Goal: Information Seeking & Learning: Learn about a topic

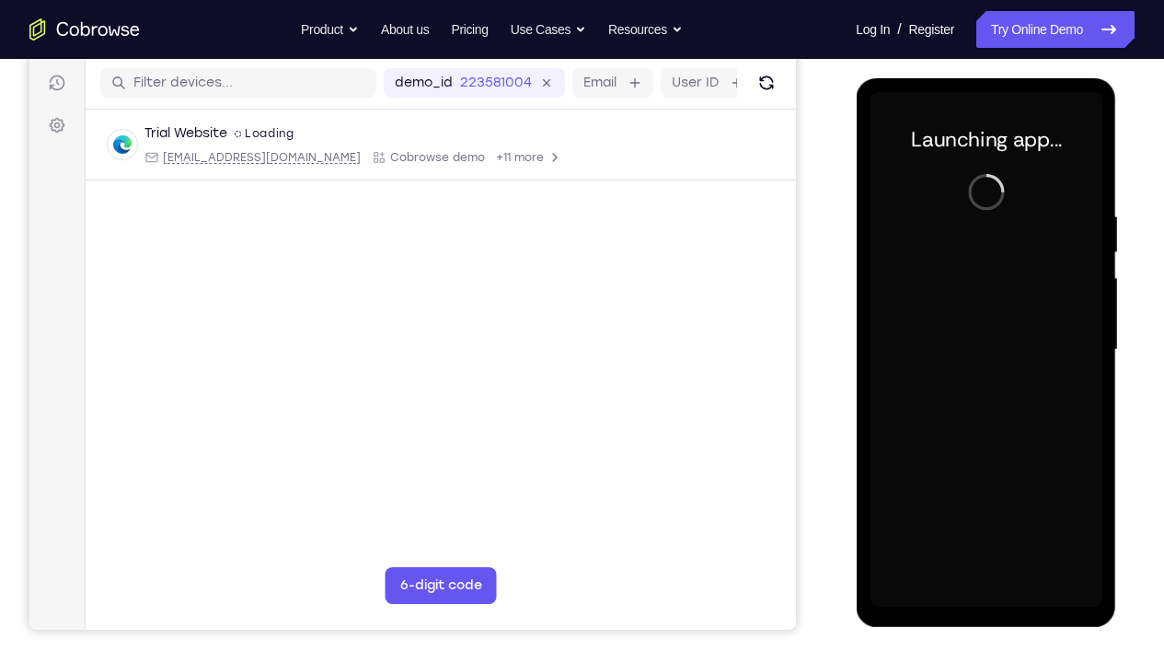
scroll to position [223, 0]
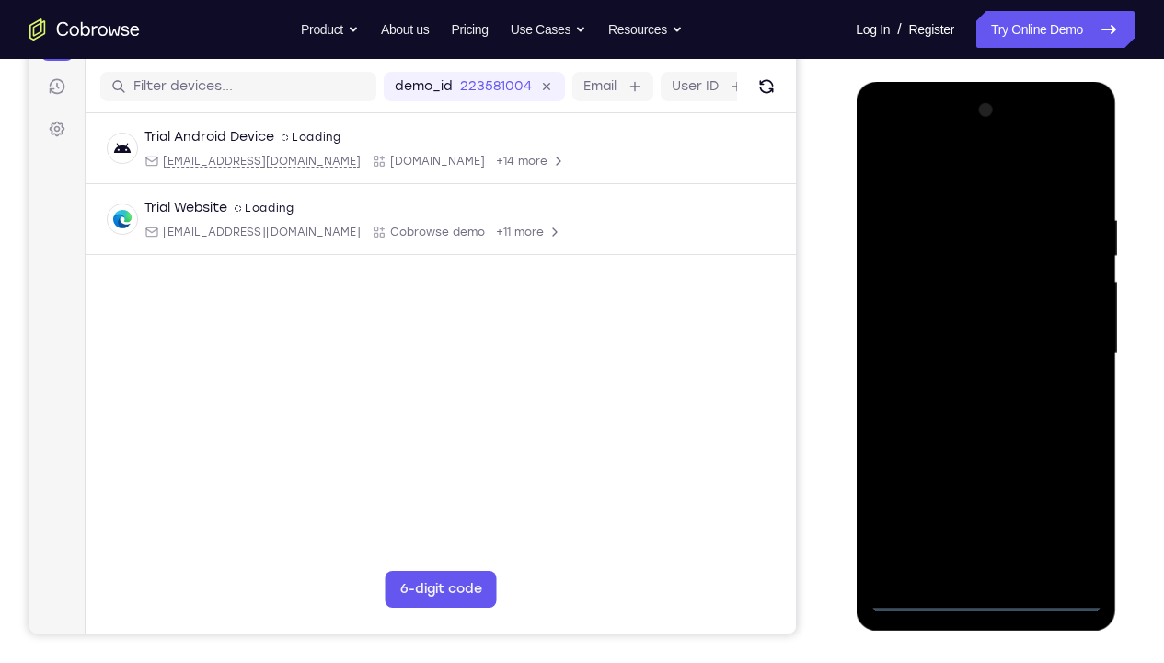
click at [980, 492] on div at bounding box center [986, 353] width 232 height 515
click at [1063, 492] on div at bounding box center [986, 353] width 232 height 515
click at [944, 179] on div at bounding box center [986, 353] width 232 height 515
click at [1059, 344] on div at bounding box center [986, 353] width 232 height 515
click at [1009, 492] on div at bounding box center [986, 353] width 232 height 515
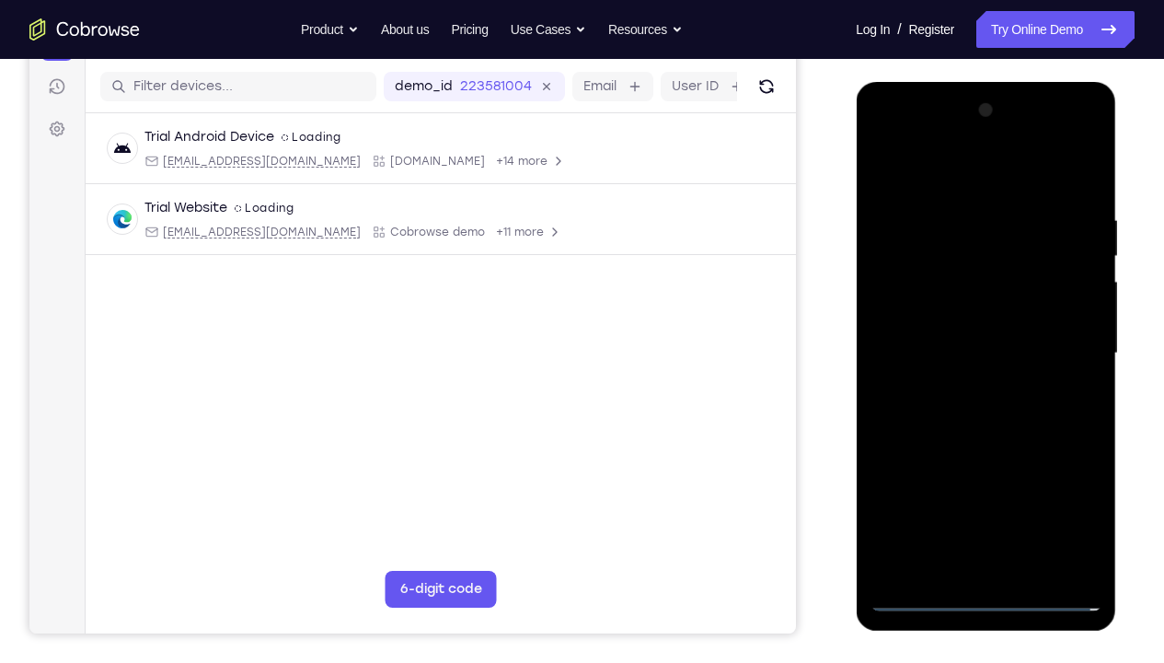
click at [943, 330] on div at bounding box center [986, 353] width 232 height 515
click at [943, 317] on div at bounding box center [986, 353] width 232 height 515
click at [978, 354] on div at bounding box center [986, 353] width 232 height 515
click at [986, 411] on div at bounding box center [986, 353] width 232 height 515
drag, startPoint x: 963, startPoint y: 184, endPoint x: 1132, endPoint y: 210, distance: 171.3
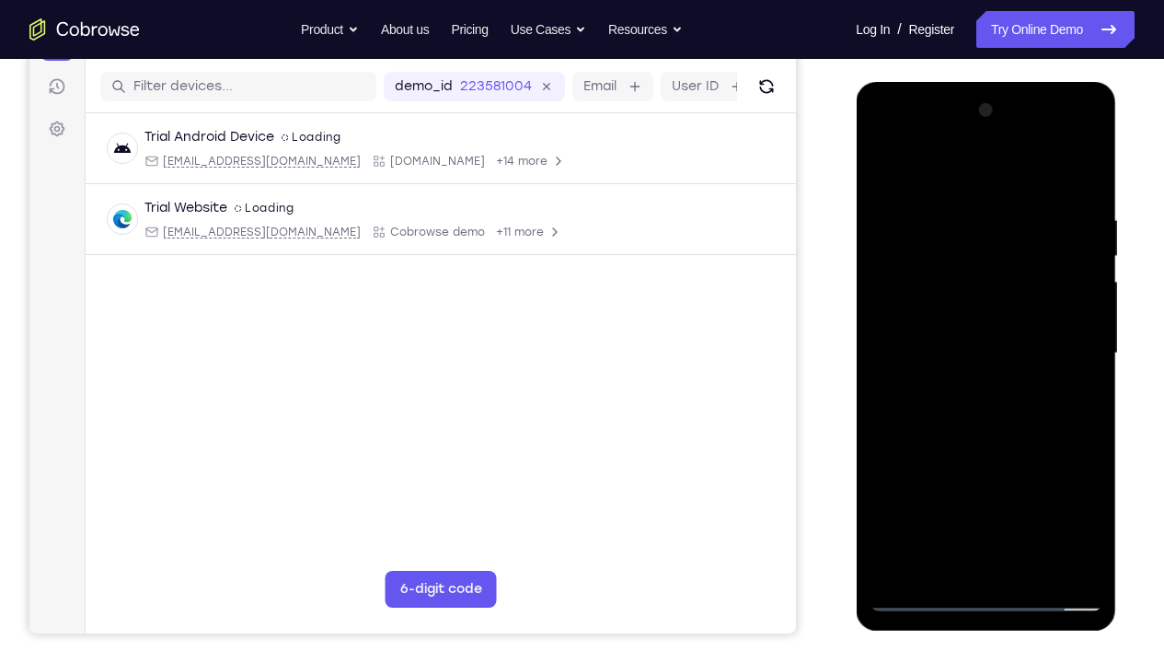
click at [1110, 210] on html "Online web based iOS Simulators and Android Emulators. Run iPhone, iPad, Mobile…" at bounding box center [987, 358] width 262 height 552
click at [1083, 190] on div at bounding box center [986, 353] width 232 height 515
click at [945, 214] on div at bounding box center [986, 353] width 232 height 515
click at [1093, 337] on div at bounding box center [986, 353] width 232 height 515
click at [1085, 339] on div at bounding box center [986, 353] width 232 height 515
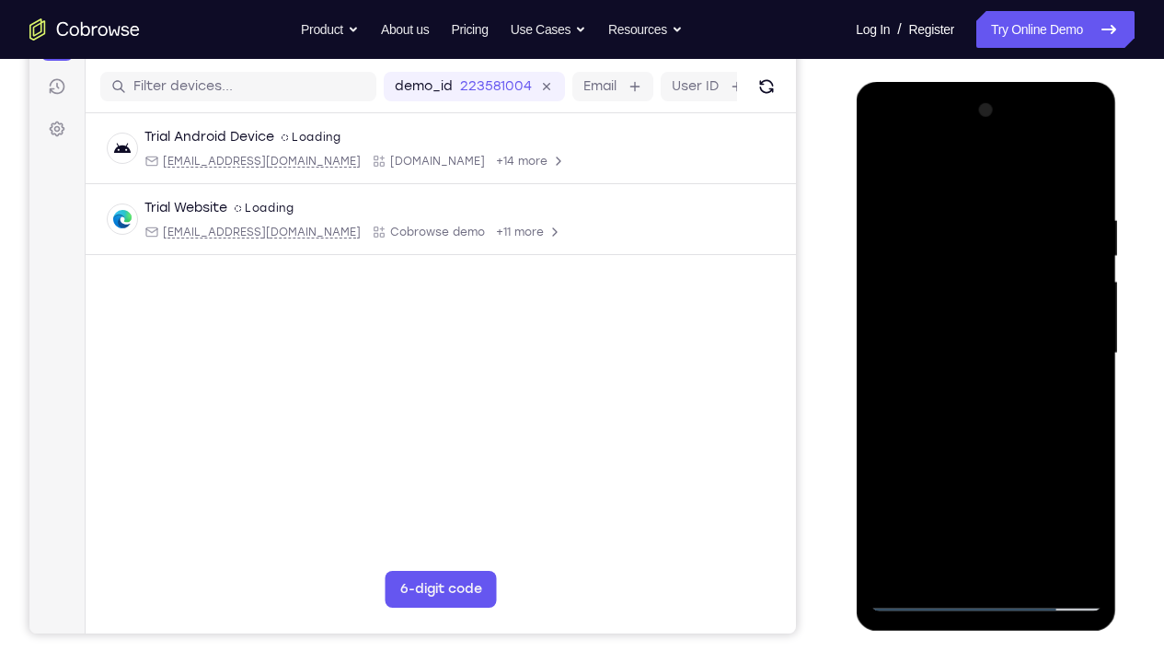
click at [1085, 339] on div at bounding box center [986, 353] width 232 height 515
drag, startPoint x: 1066, startPoint y: 340, endPoint x: 895, endPoint y: 313, distance: 173.3
click at [895, 313] on div at bounding box center [986, 353] width 232 height 515
click at [1083, 333] on div at bounding box center [986, 353] width 232 height 515
click at [1083, 492] on div at bounding box center [986, 353] width 232 height 515
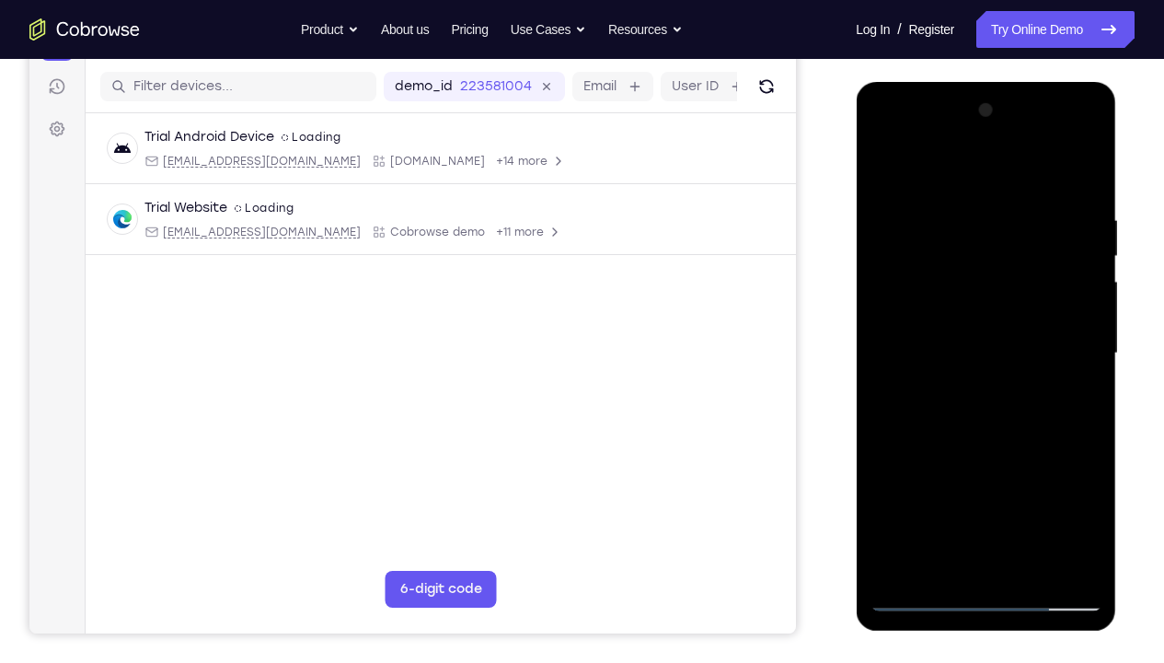
click at [1072, 373] on div at bounding box center [986, 353] width 232 height 515
click at [1081, 333] on div at bounding box center [986, 353] width 232 height 515
click at [887, 351] on div at bounding box center [986, 353] width 232 height 515
drag, startPoint x: 896, startPoint y: 358, endPoint x: 1014, endPoint y: 335, distance: 120.9
click at [1014, 335] on div at bounding box center [986, 353] width 232 height 515
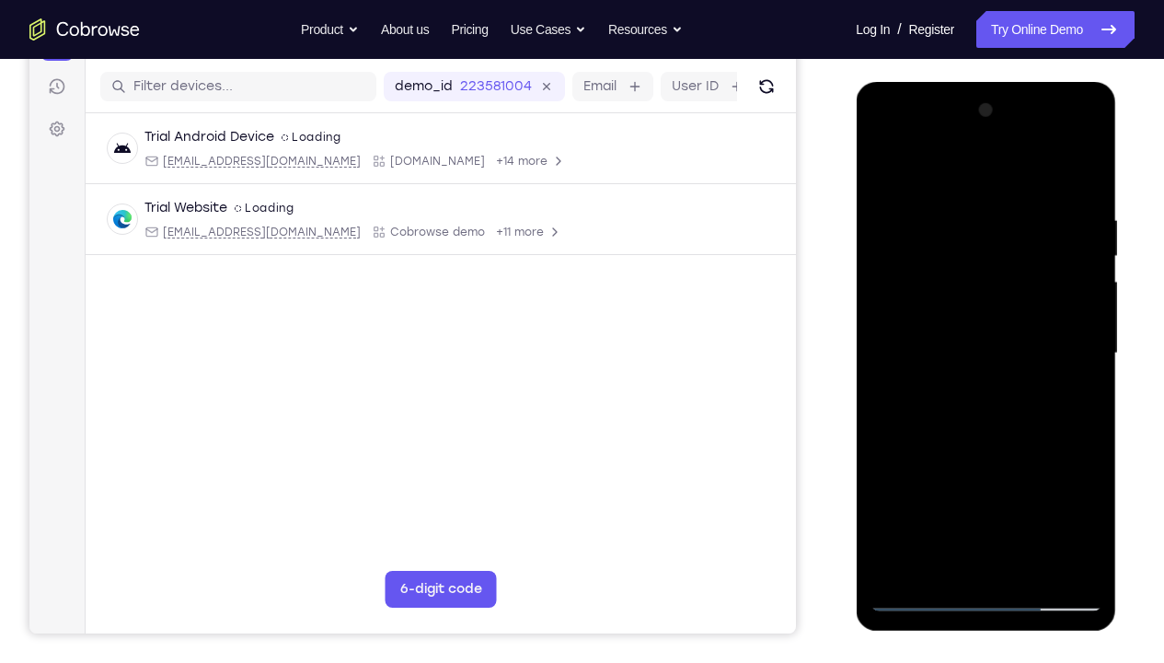
click at [1079, 342] on div at bounding box center [986, 353] width 232 height 515
drag, startPoint x: 1091, startPoint y: 342, endPoint x: 969, endPoint y: 321, distance: 123.3
click at [969, 321] on div at bounding box center [986, 353] width 232 height 515
drag, startPoint x: 1045, startPoint y: 306, endPoint x: 934, endPoint y: 292, distance: 111.4
click at [934, 292] on div at bounding box center [986, 353] width 232 height 515
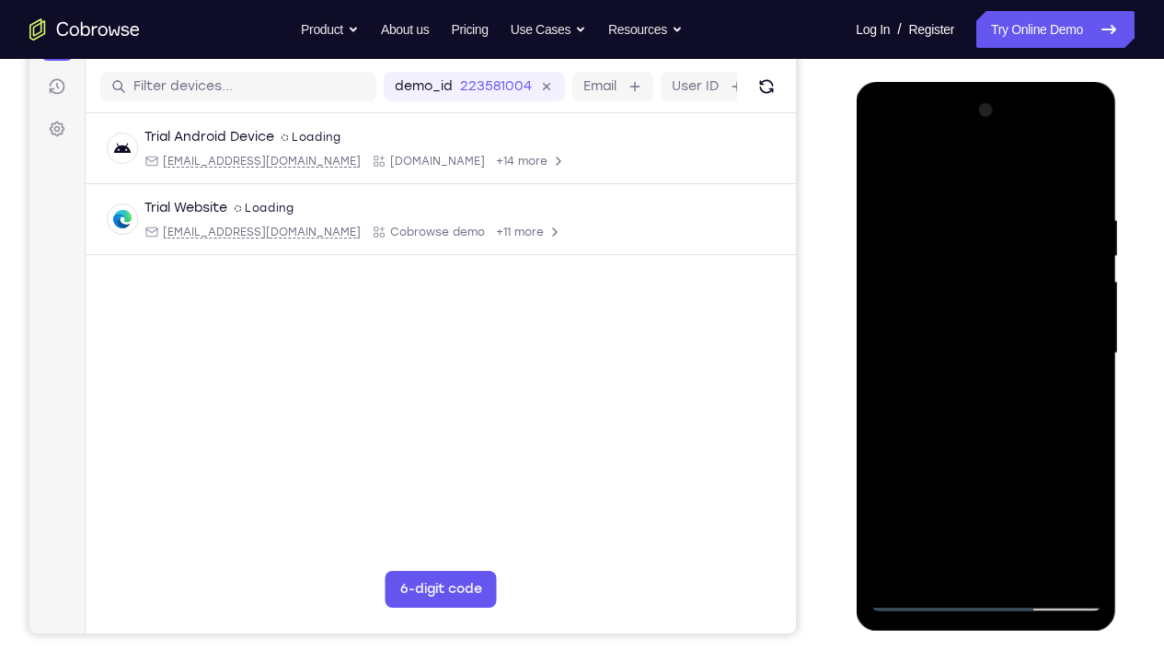
click at [1081, 336] on div at bounding box center [986, 353] width 232 height 515
click at [1092, 492] on div at bounding box center [986, 353] width 232 height 515
click at [1031, 492] on div at bounding box center [986, 353] width 232 height 515
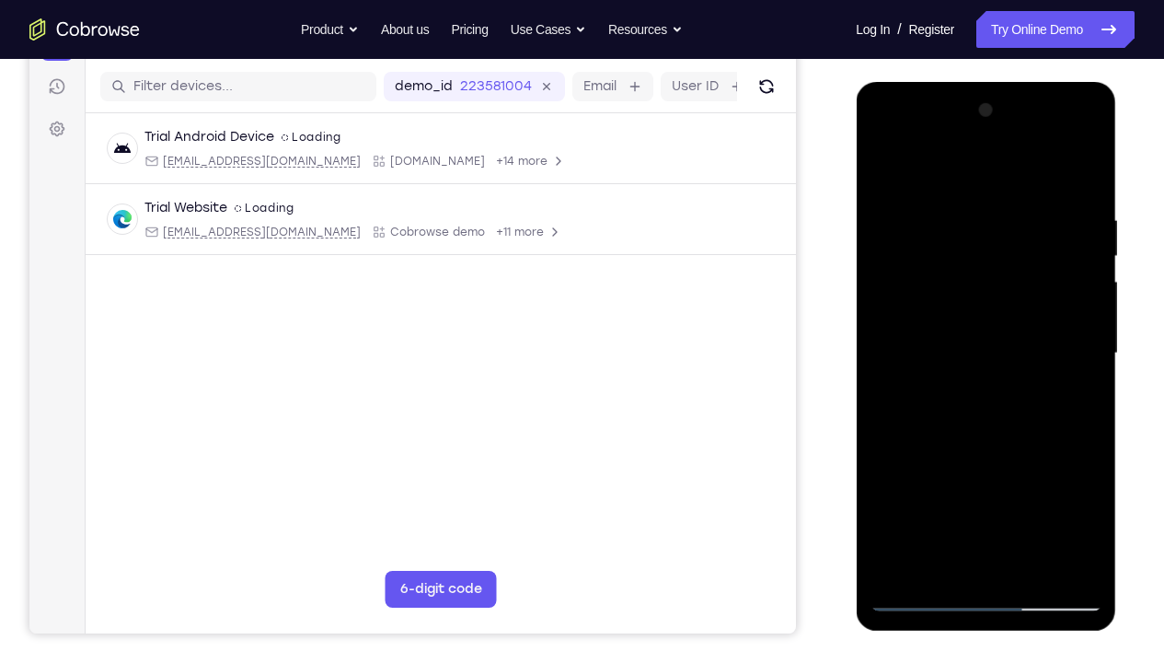
click at [998, 445] on div at bounding box center [986, 353] width 232 height 515
click at [958, 342] on div at bounding box center [986, 353] width 232 height 515
click at [940, 492] on div at bounding box center [986, 353] width 232 height 515
click at [964, 492] on div at bounding box center [986, 353] width 232 height 515
click at [959, 492] on div at bounding box center [986, 353] width 232 height 515
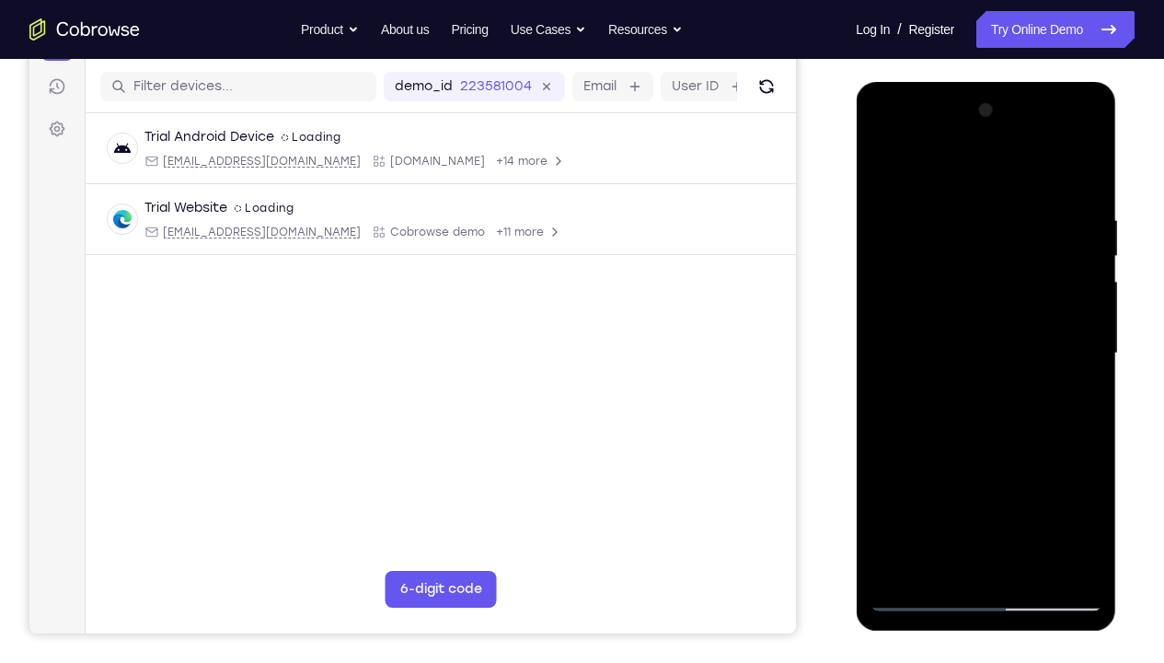
click at [888, 167] on div at bounding box center [986, 353] width 232 height 515
click at [999, 388] on div at bounding box center [986, 353] width 232 height 515
click at [883, 171] on div at bounding box center [986, 353] width 232 height 515
click at [966, 425] on div at bounding box center [986, 353] width 232 height 515
click at [974, 488] on div at bounding box center [986, 353] width 232 height 515
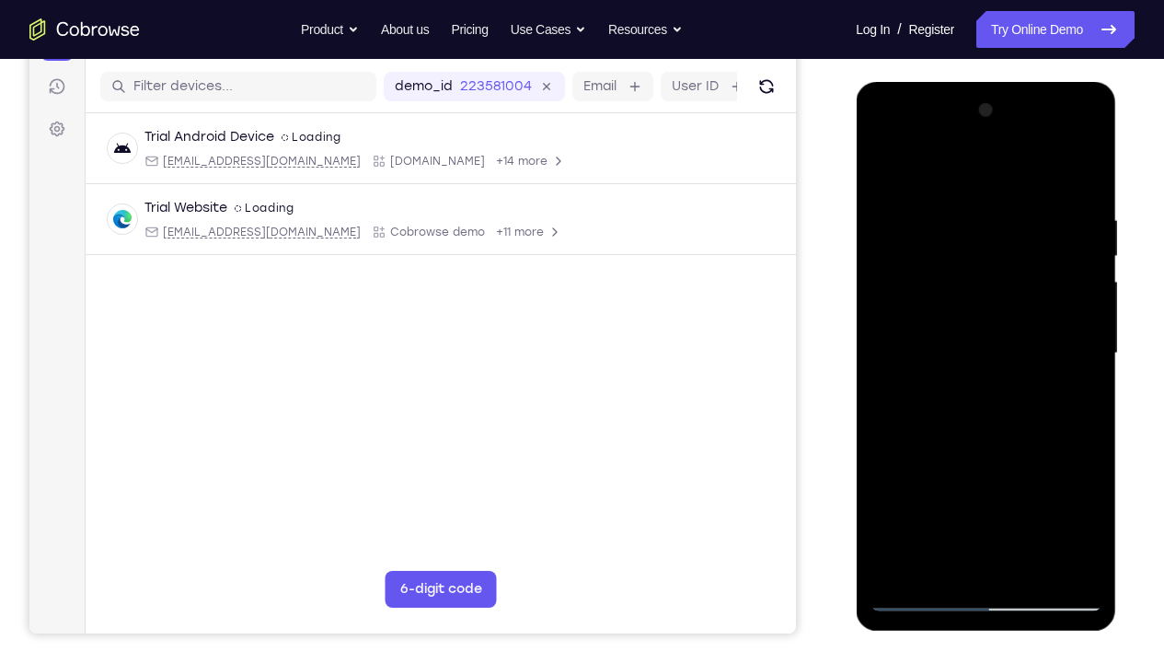
click at [1052, 492] on div at bounding box center [986, 353] width 232 height 515
click at [965, 468] on div at bounding box center [986, 353] width 232 height 515
click at [931, 466] on div at bounding box center [986, 353] width 232 height 515
click at [951, 462] on div at bounding box center [986, 353] width 232 height 515
click at [943, 444] on div at bounding box center [986, 353] width 232 height 515
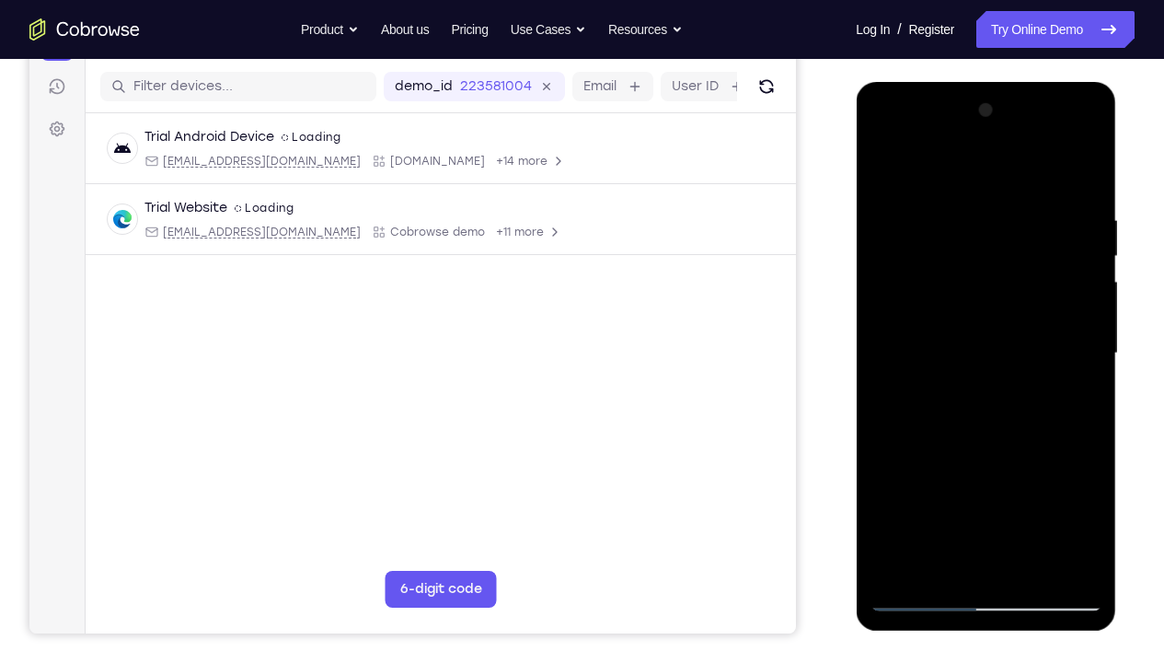
click at [966, 450] on div at bounding box center [986, 353] width 232 height 515
click at [1014, 435] on div at bounding box center [986, 353] width 232 height 515
click at [924, 230] on div at bounding box center [986, 353] width 232 height 515
click at [936, 492] on div at bounding box center [986, 353] width 232 height 515
click at [1090, 138] on div at bounding box center [986, 353] width 232 height 515
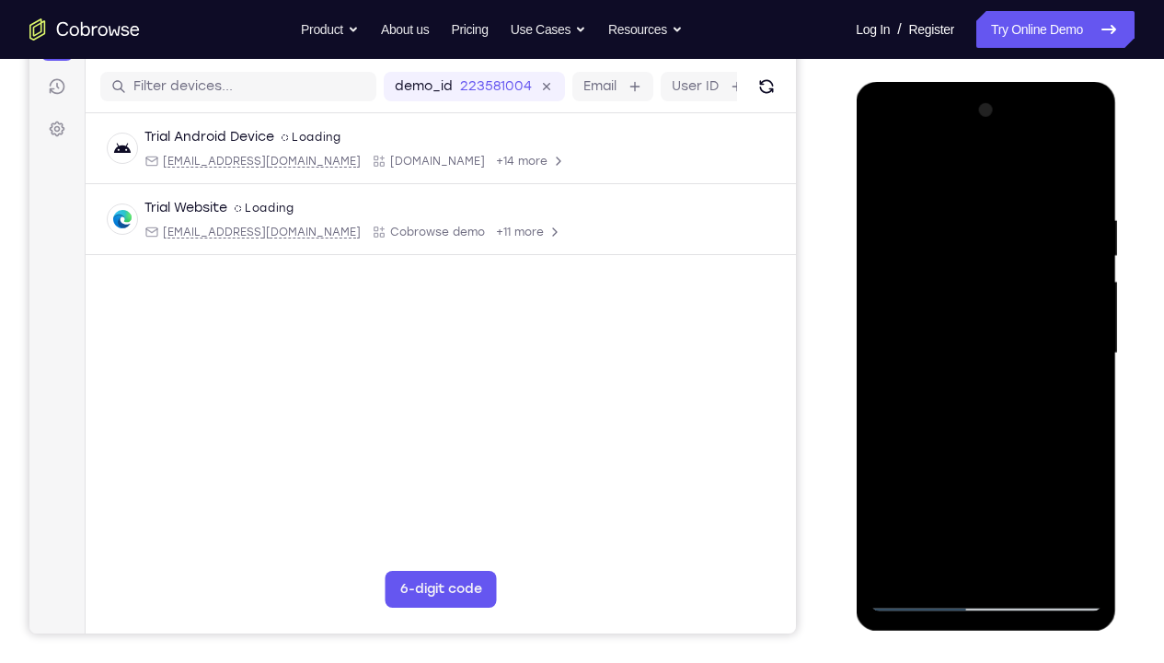
click at [927, 287] on div at bounding box center [986, 353] width 232 height 515
click at [1073, 492] on div at bounding box center [986, 353] width 232 height 515
click at [888, 145] on div at bounding box center [986, 353] width 232 height 515
click at [941, 492] on div at bounding box center [986, 353] width 232 height 515
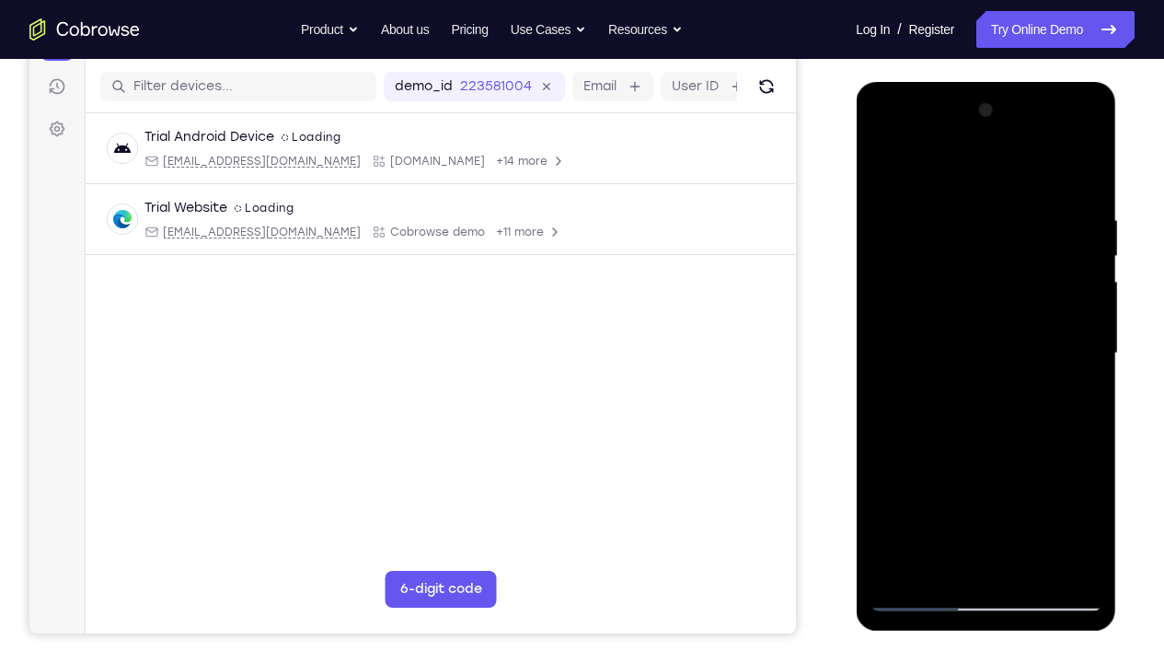
click at [1010, 492] on div at bounding box center [986, 353] width 232 height 515
click at [984, 492] on div at bounding box center [986, 353] width 232 height 515
click at [923, 492] on div at bounding box center [986, 353] width 232 height 515
click at [987, 492] on div at bounding box center [986, 353] width 232 height 515
click at [1070, 492] on div at bounding box center [986, 353] width 232 height 515
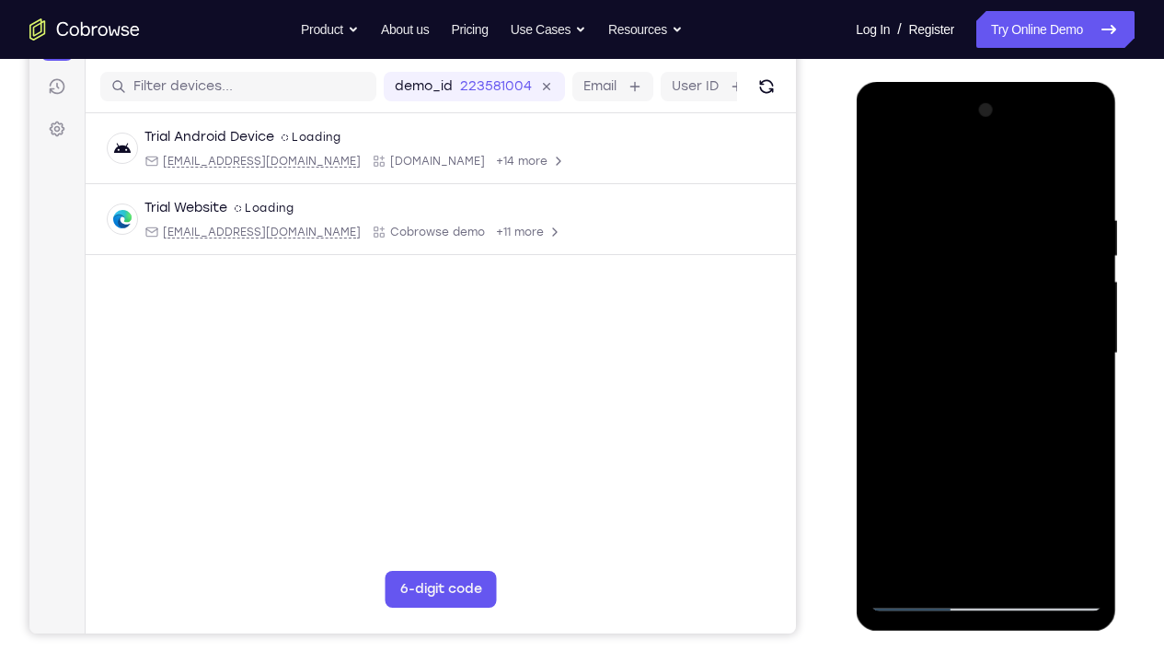
click at [1049, 492] on div at bounding box center [986, 353] width 232 height 515
click at [972, 434] on div at bounding box center [986, 353] width 232 height 515
click at [919, 492] on div at bounding box center [986, 353] width 232 height 515
click at [984, 492] on div at bounding box center [986, 353] width 232 height 515
click at [986, 429] on div at bounding box center [986, 353] width 232 height 515
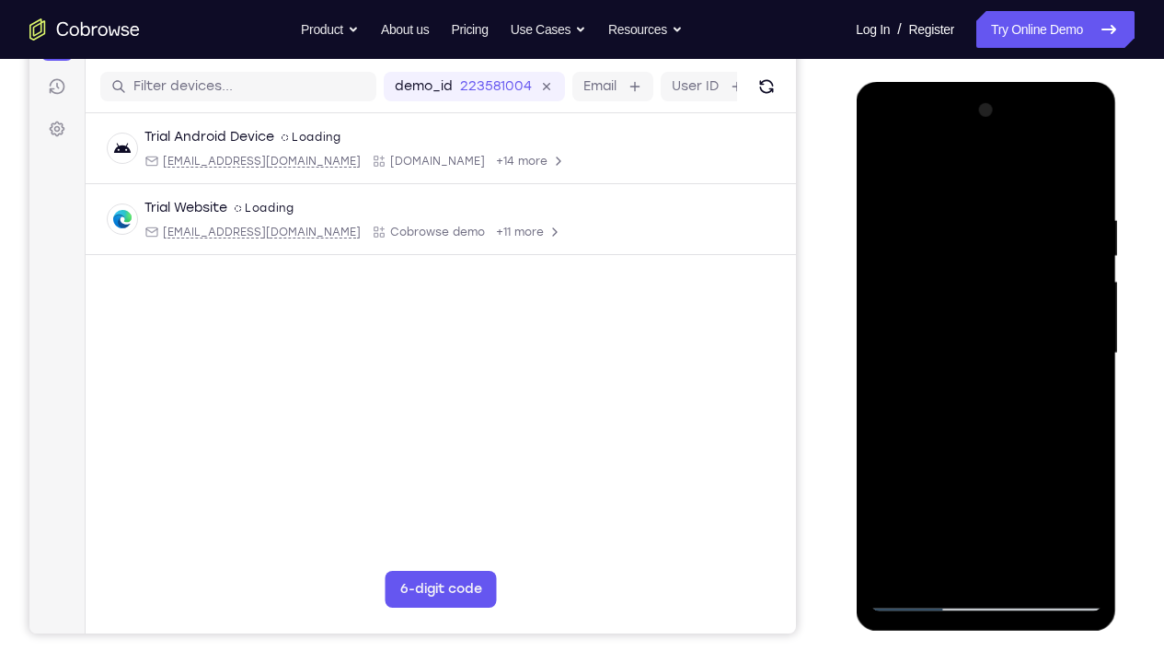
click at [1073, 399] on div at bounding box center [986, 353] width 232 height 515
click at [966, 232] on div at bounding box center [986, 353] width 232 height 515
click at [1067, 392] on div at bounding box center [986, 353] width 232 height 515
click at [1085, 361] on div at bounding box center [986, 353] width 232 height 515
drag, startPoint x: 984, startPoint y: 294, endPoint x: 984, endPoint y: 358, distance: 64.4
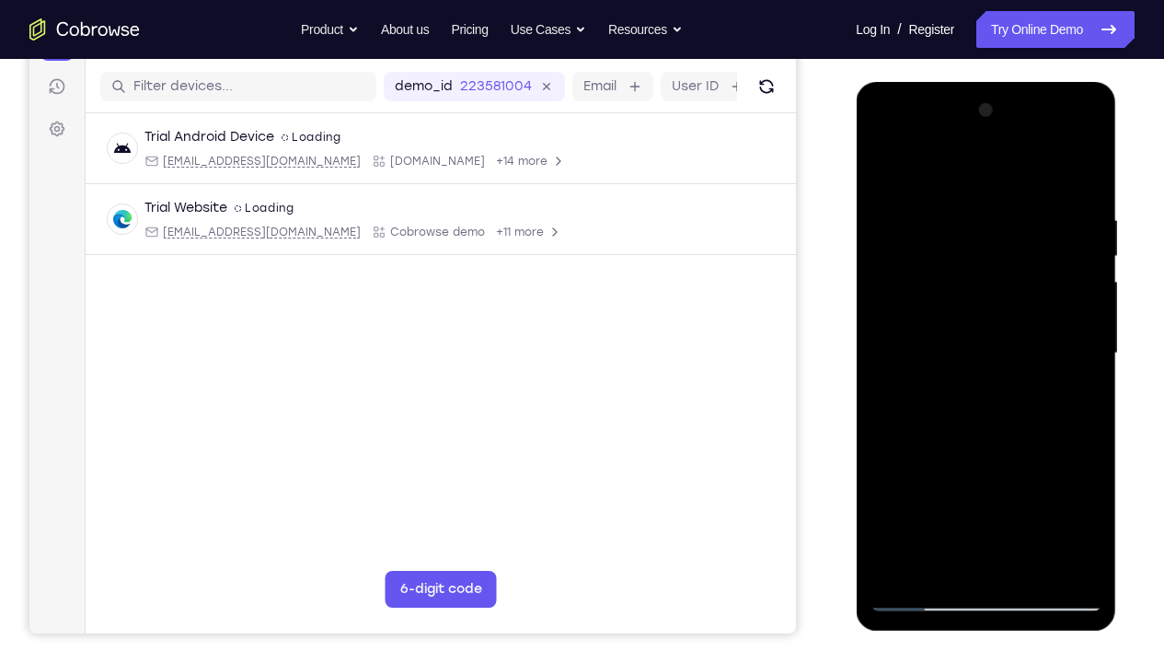
click at [984, 358] on div at bounding box center [986, 353] width 232 height 515
drag, startPoint x: 957, startPoint y: 367, endPoint x: 958, endPoint y: 390, distance: 23.0
click at [958, 390] on div at bounding box center [986, 353] width 232 height 515
click at [952, 492] on div at bounding box center [986, 353] width 232 height 515
drag, startPoint x: 956, startPoint y: 321, endPoint x: 956, endPoint y: 404, distance: 82.8
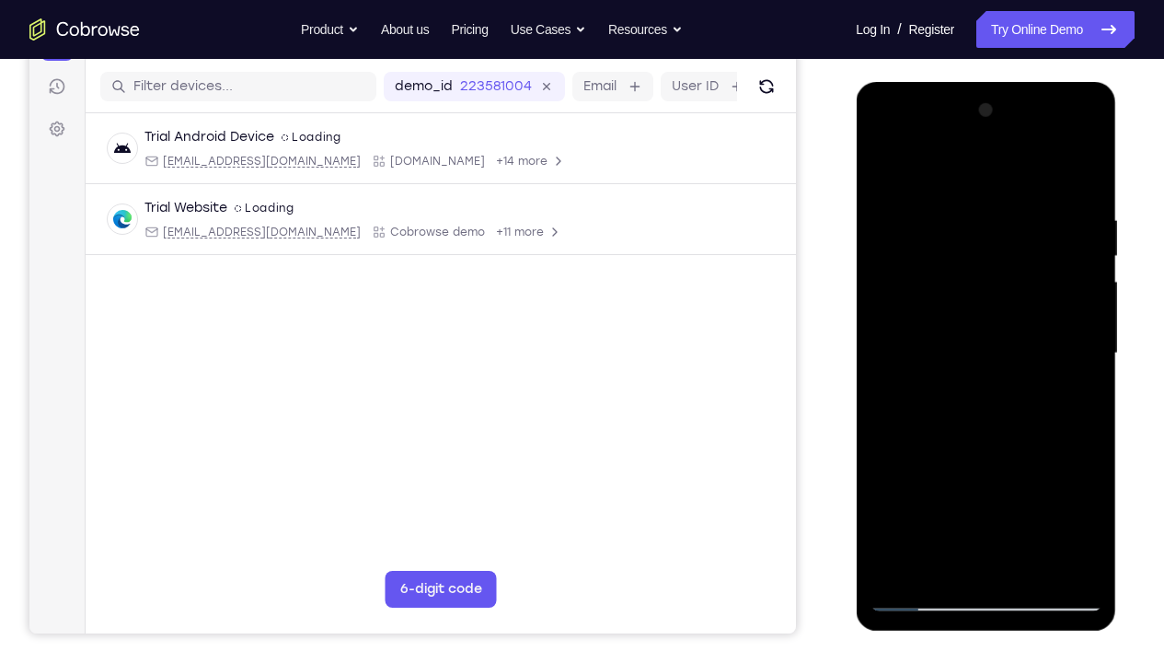
click at [956, 404] on div at bounding box center [986, 353] width 232 height 515
drag, startPoint x: 973, startPoint y: 267, endPoint x: 971, endPoint y: 123, distance: 143.6
click at [971, 123] on div at bounding box center [986, 353] width 232 height 515
click at [886, 168] on div at bounding box center [986, 353] width 232 height 515
click at [955, 350] on div at bounding box center [986, 353] width 232 height 515
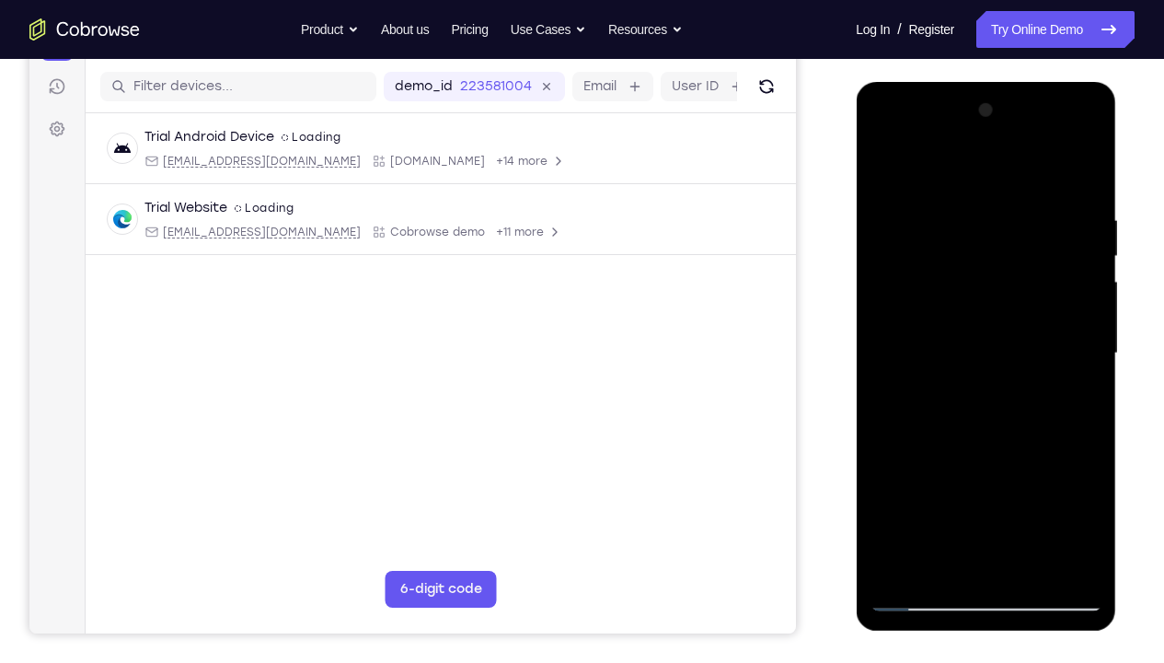
click at [888, 176] on div at bounding box center [986, 353] width 232 height 515
click at [1093, 260] on div at bounding box center [986, 353] width 232 height 515
click at [887, 168] on div at bounding box center [986, 353] width 232 height 515
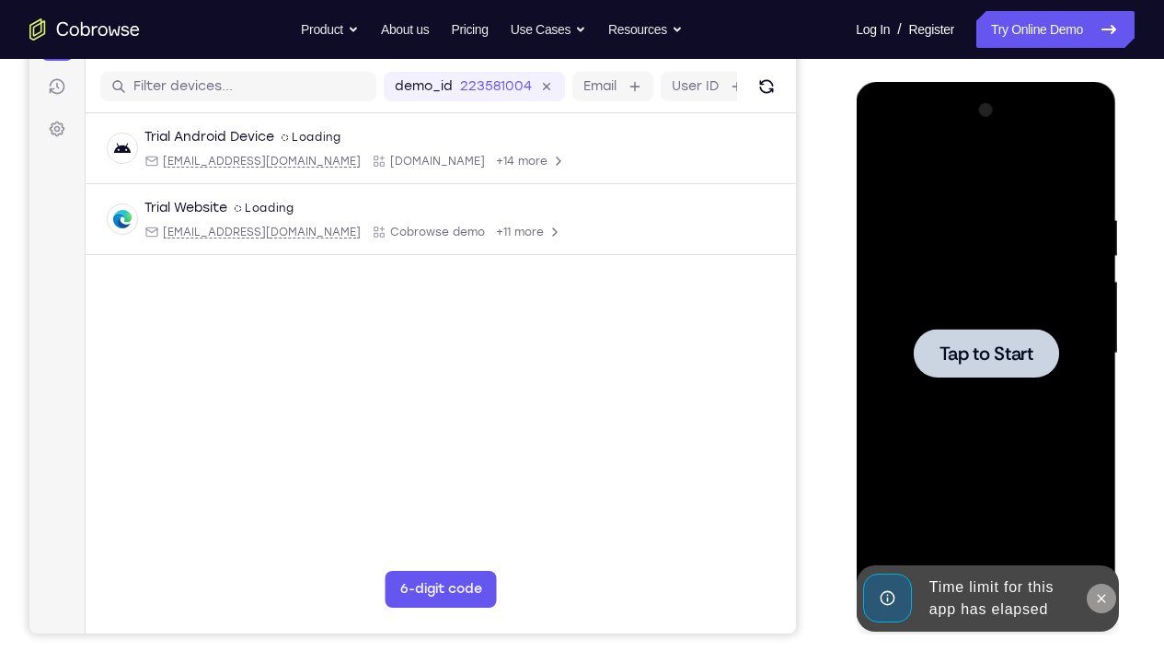
click at [1101, 492] on icon at bounding box center [1101, 598] width 8 height 8
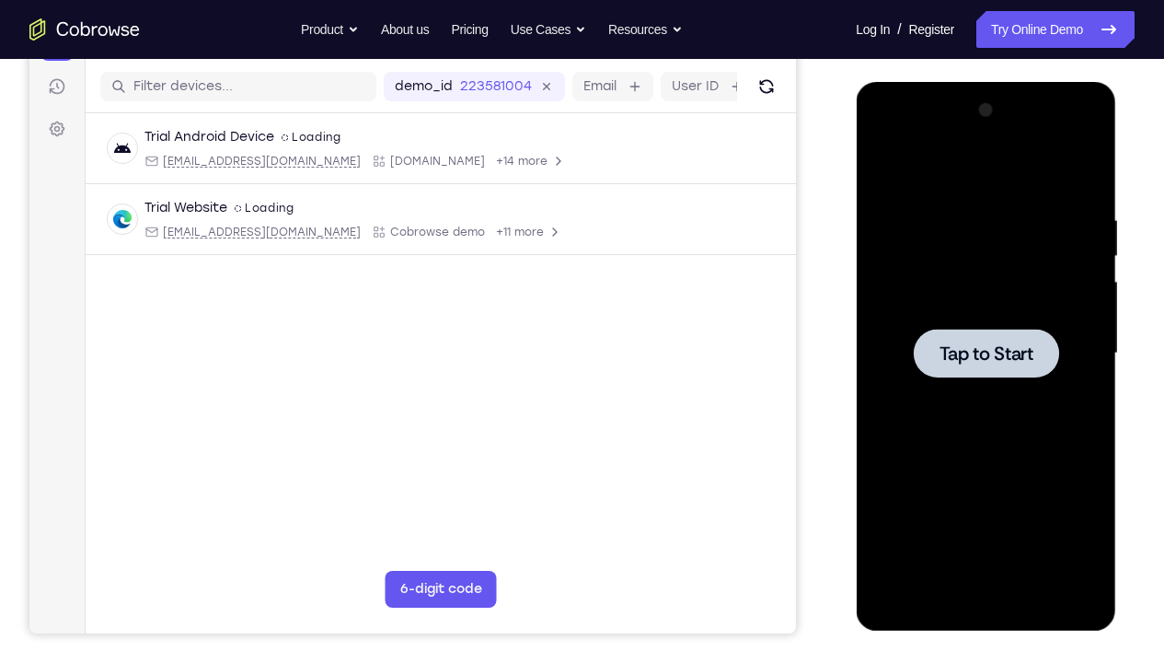
click at [1007, 463] on div at bounding box center [986, 353] width 232 height 515
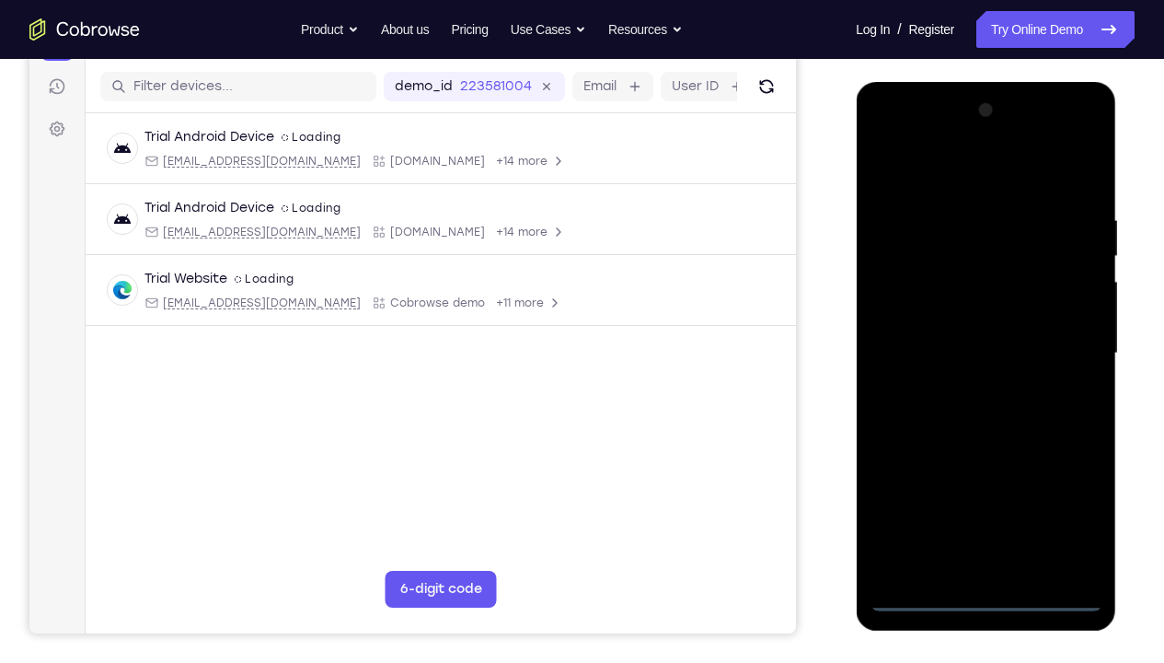
click at [982, 492] on div at bounding box center [986, 353] width 232 height 515
click at [1058, 492] on div at bounding box center [986, 353] width 232 height 515
click at [938, 184] on div at bounding box center [986, 353] width 232 height 515
click at [908, 301] on div at bounding box center [986, 353] width 232 height 515
click at [948, 359] on div at bounding box center [986, 353] width 232 height 515
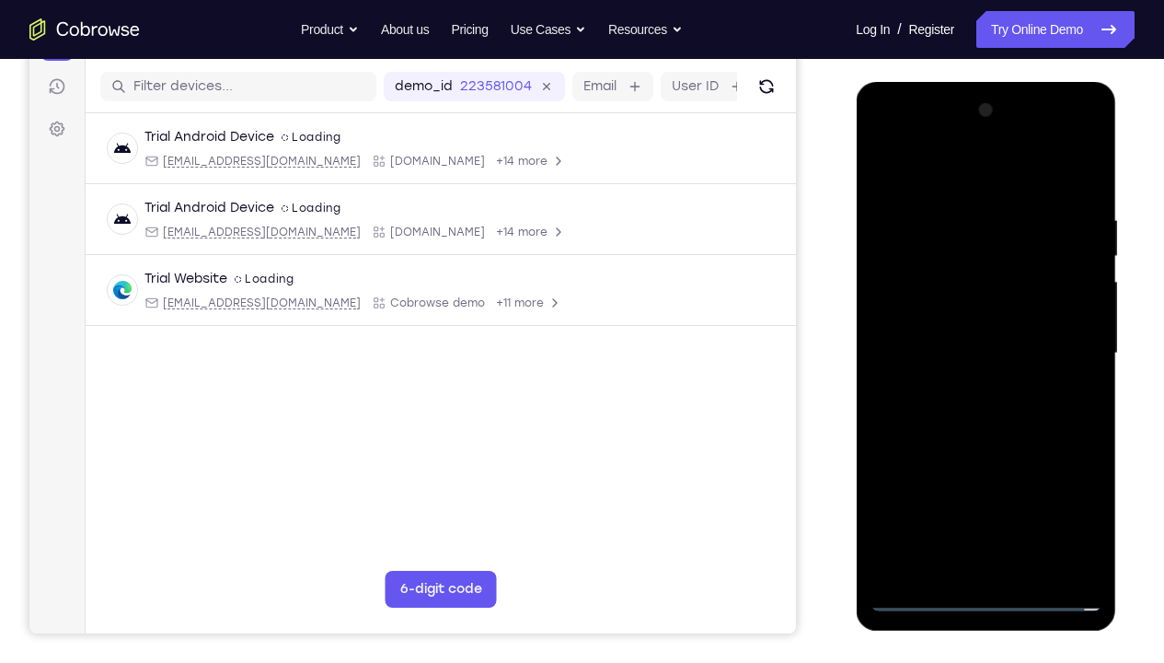
click at [953, 340] on div at bounding box center [986, 353] width 232 height 515
click at [967, 372] on div at bounding box center [986, 353] width 232 height 515
drag, startPoint x: 964, startPoint y: 521, endPoint x: 964, endPoint y: 468, distance: 53.4
click at [964, 468] on div at bounding box center [986, 353] width 232 height 515
click at [989, 492] on div at bounding box center [986, 353] width 232 height 515
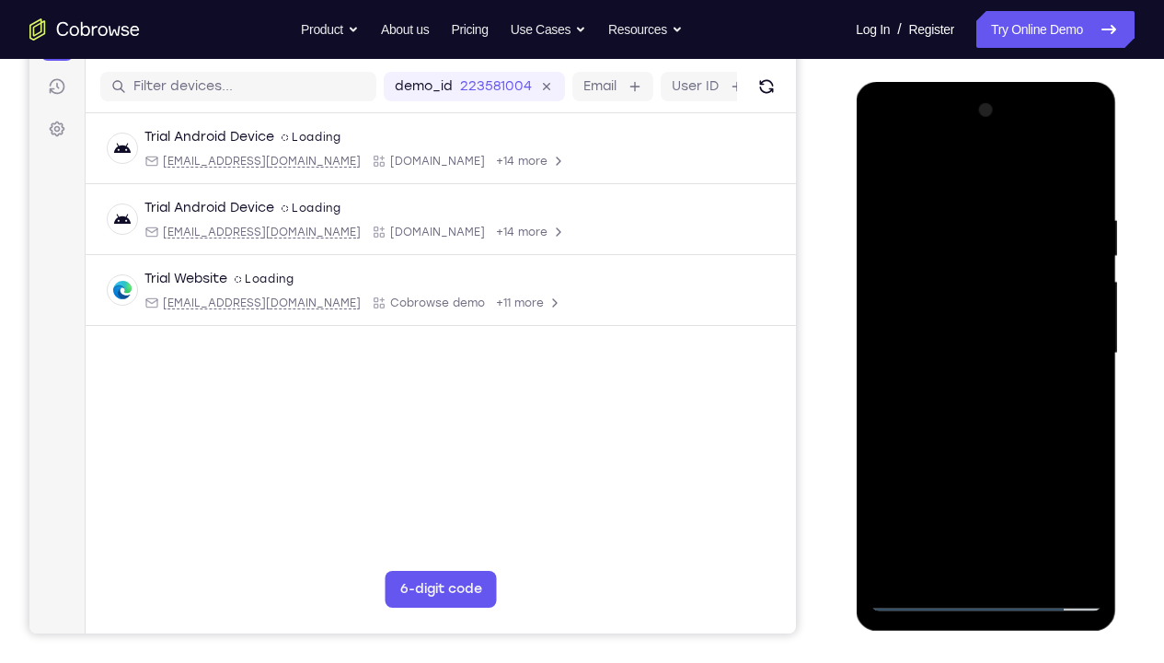
click at [993, 440] on div at bounding box center [986, 353] width 232 height 515
click at [982, 492] on div at bounding box center [986, 353] width 232 height 515
click at [1047, 166] on div at bounding box center [986, 353] width 232 height 515
click at [1085, 168] on div at bounding box center [986, 353] width 232 height 515
click at [922, 171] on div at bounding box center [986, 353] width 232 height 515
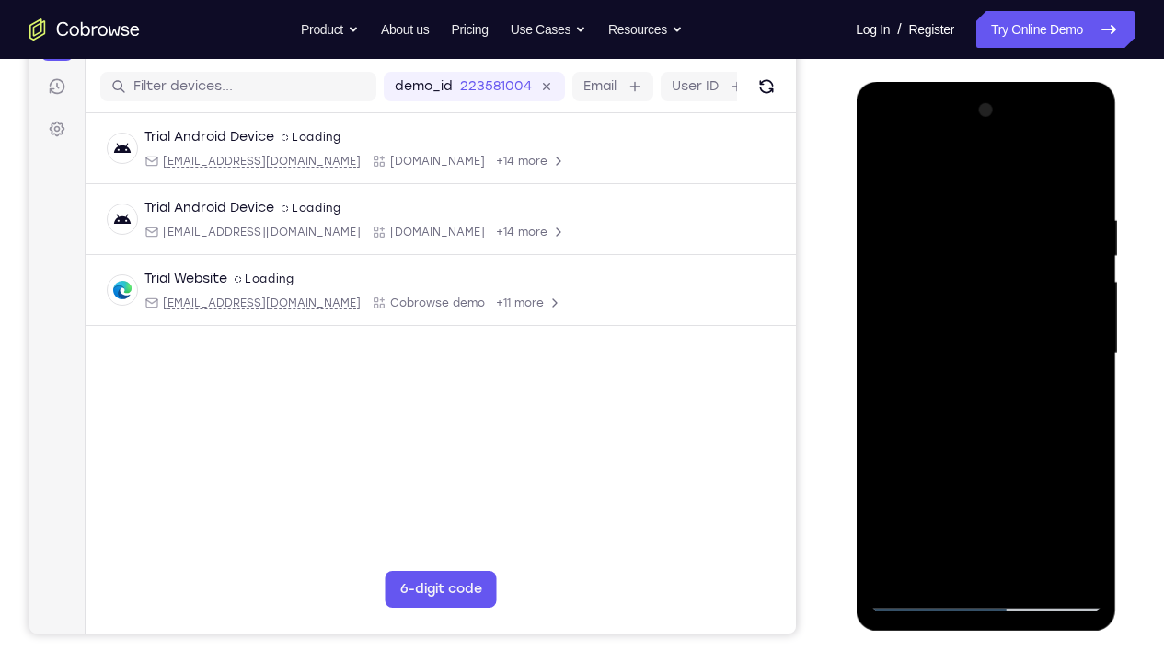
click at [1008, 241] on div at bounding box center [986, 353] width 232 height 515
click at [1089, 167] on div at bounding box center [986, 353] width 232 height 515
click at [891, 444] on div at bounding box center [986, 353] width 232 height 515
click at [1085, 174] on div at bounding box center [986, 353] width 232 height 515
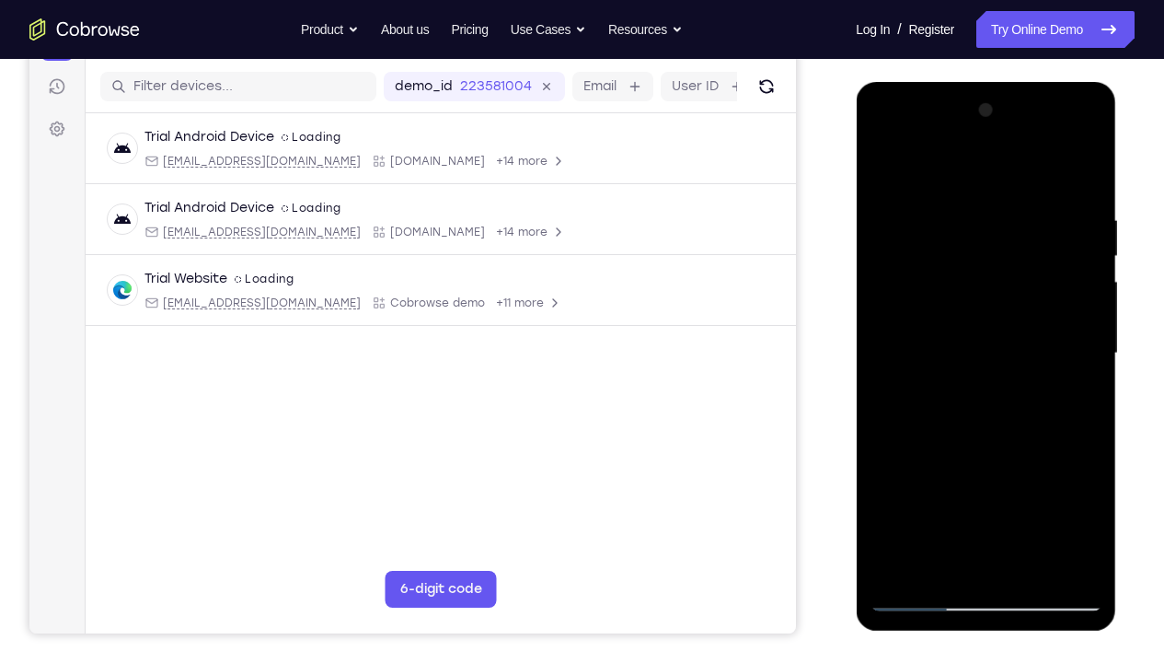
click at [1087, 229] on div at bounding box center [986, 353] width 232 height 515
click at [1028, 276] on div at bounding box center [986, 353] width 232 height 515
click at [1089, 168] on div at bounding box center [986, 353] width 232 height 515
click at [1028, 271] on div at bounding box center [986, 353] width 232 height 515
click at [1091, 168] on div at bounding box center [986, 353] width 232 height 515
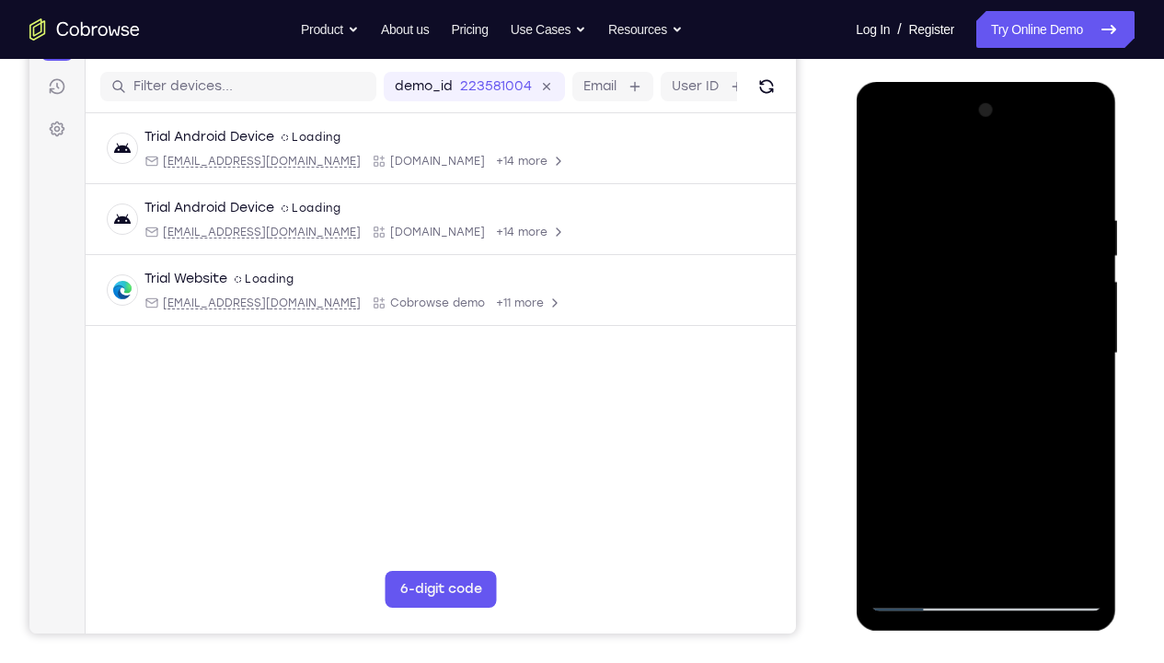
click at [1068, 480] on div at bounding box center [986, 353] width 232 height 515
click at [885, 370] on div at bounding box center [986, 353] width 232 height 515
click at [881, 177] on div at bounding box center [986, 353] width 232 height 515
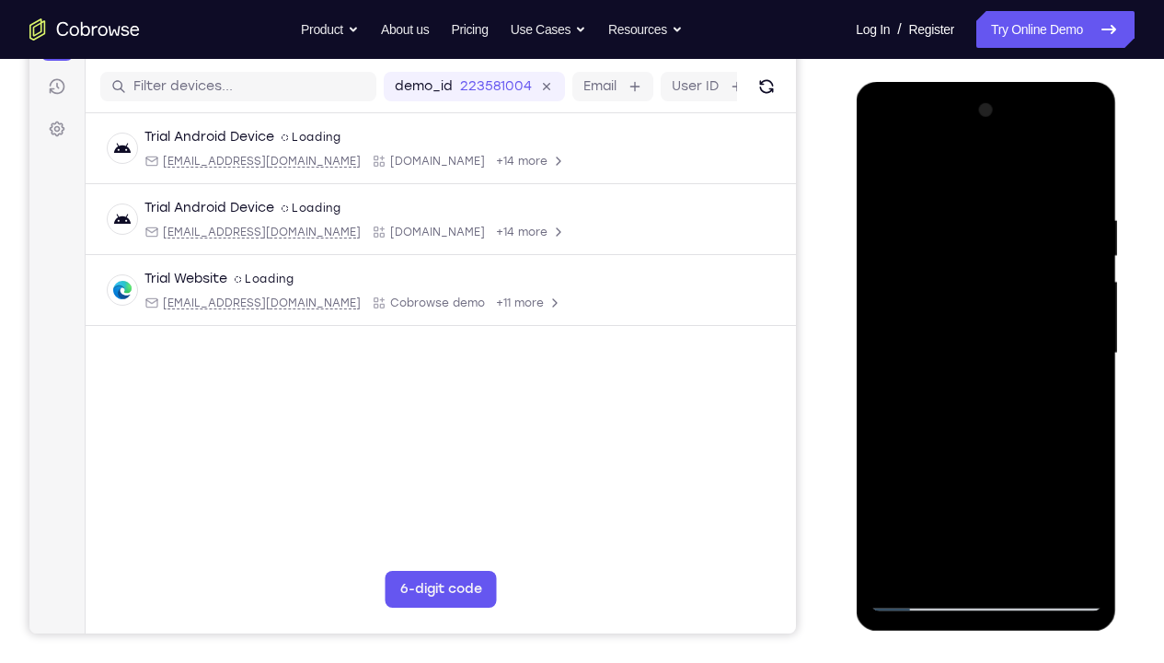
click at [1090, 166] on div at bounding box center [986, 353] width 232 height 515
click at [1059, 477] on div at bounding box center [986, 353] width 232 height 515
click at [977, 377] on div at bounding box center [986, 353] width 232 height 515
click at [1065, 492] on div at bounding box center [986, 353] width 232 height 515
click at [981, 403] on div at bounding box center [986, 353] width 232 height 515
